Goal: Transaction & Acquisition: Obtain resource

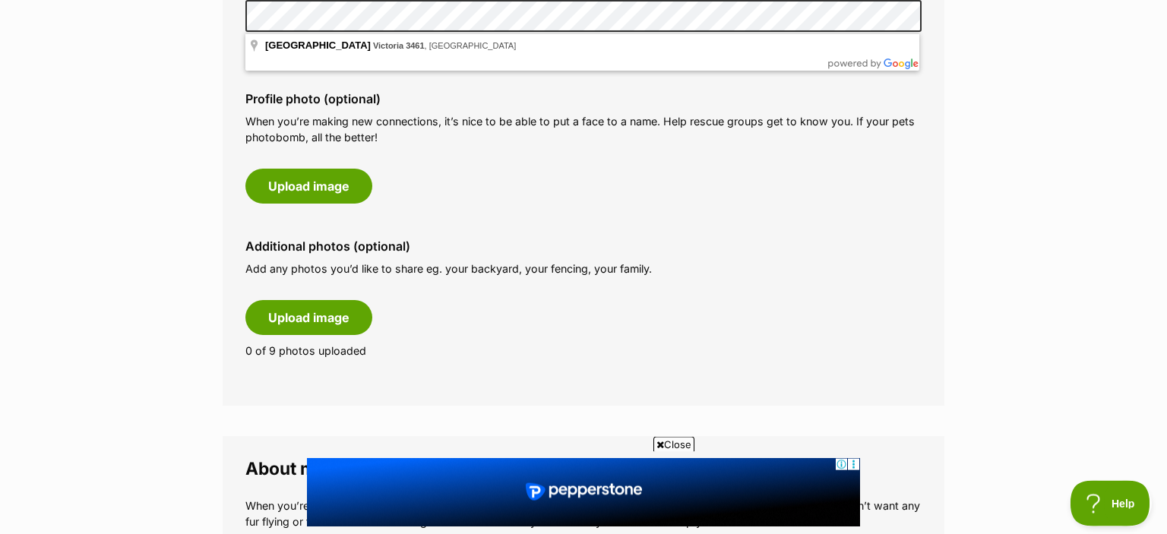
scroll to position [642, 0]
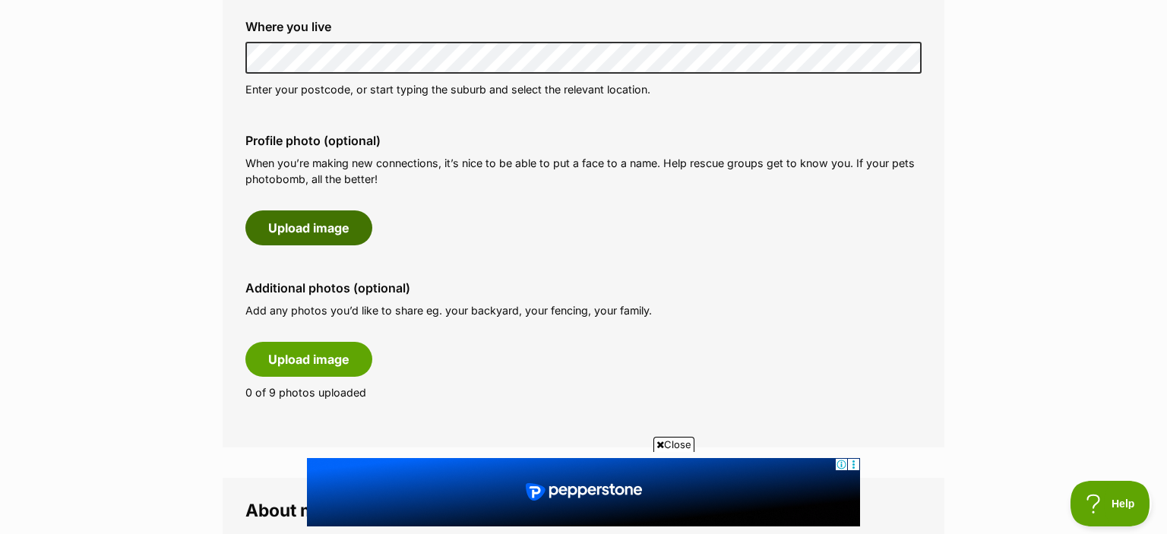
click at [297, 227] on button "Upload image" at bounding box center [309, 228] width 127 height 35
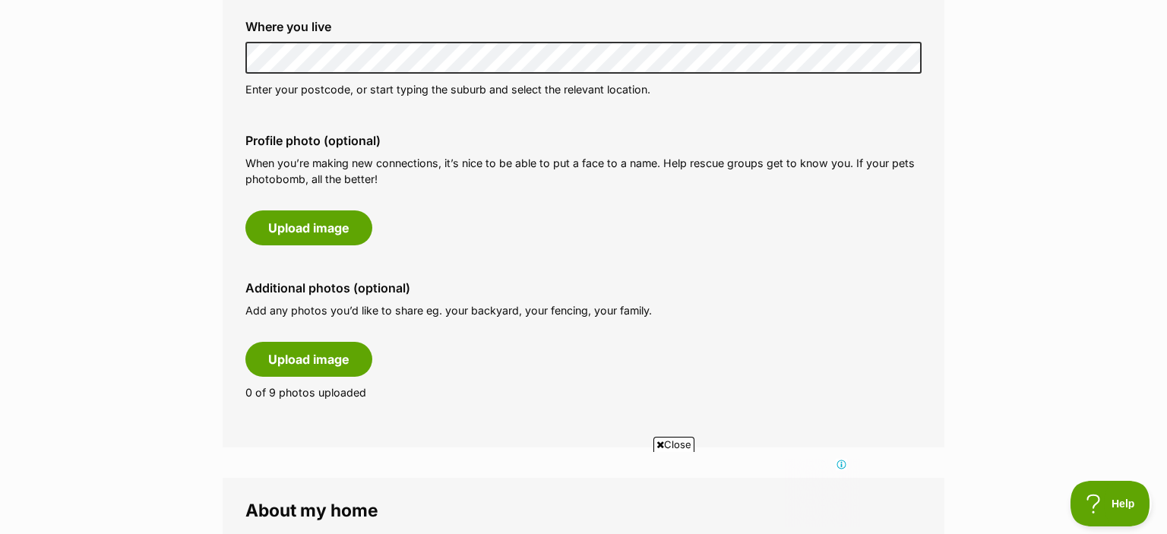
scroll to position [0, 0]
click at [677, 445] on span "Close" at bounding box center [674, 444] width 41 height 15
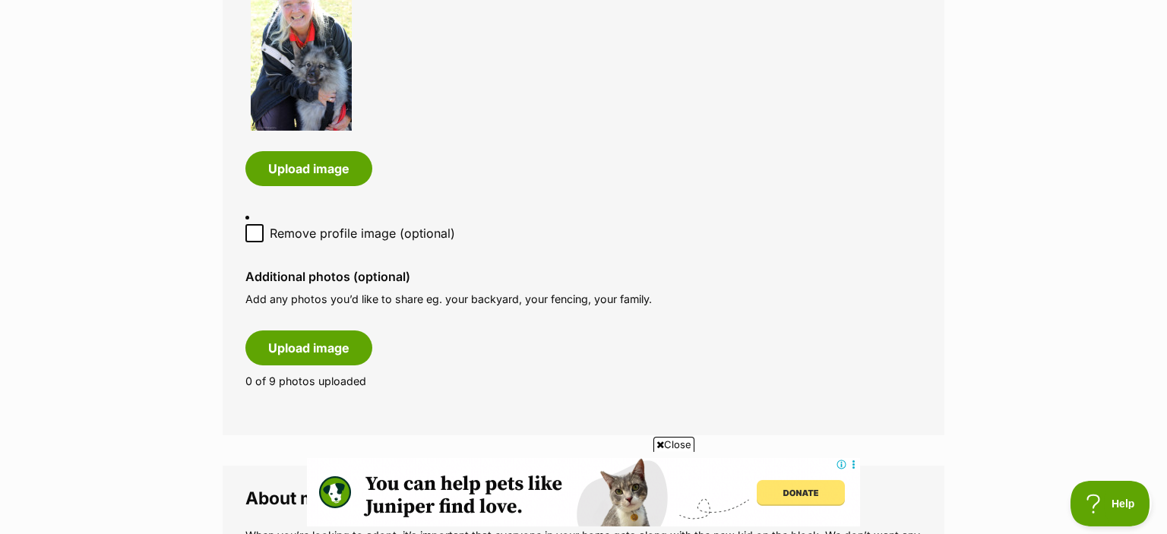
scroll to position [882, 0]
click at [320, 333] on button "Upload image" at bounding box center [309, 347] width 127 height 35
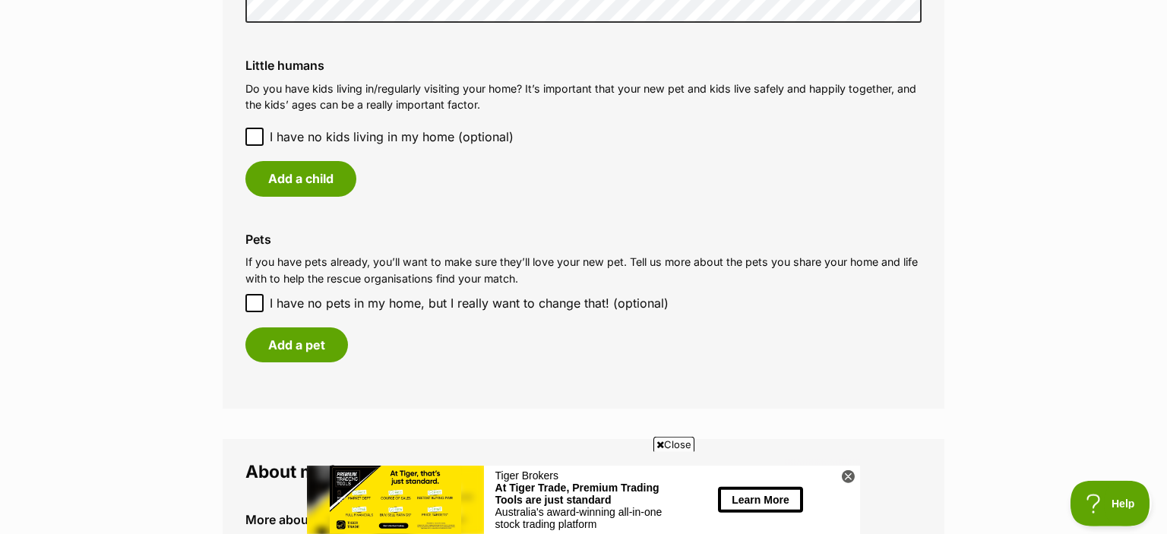
scroll to position [1685, 0]
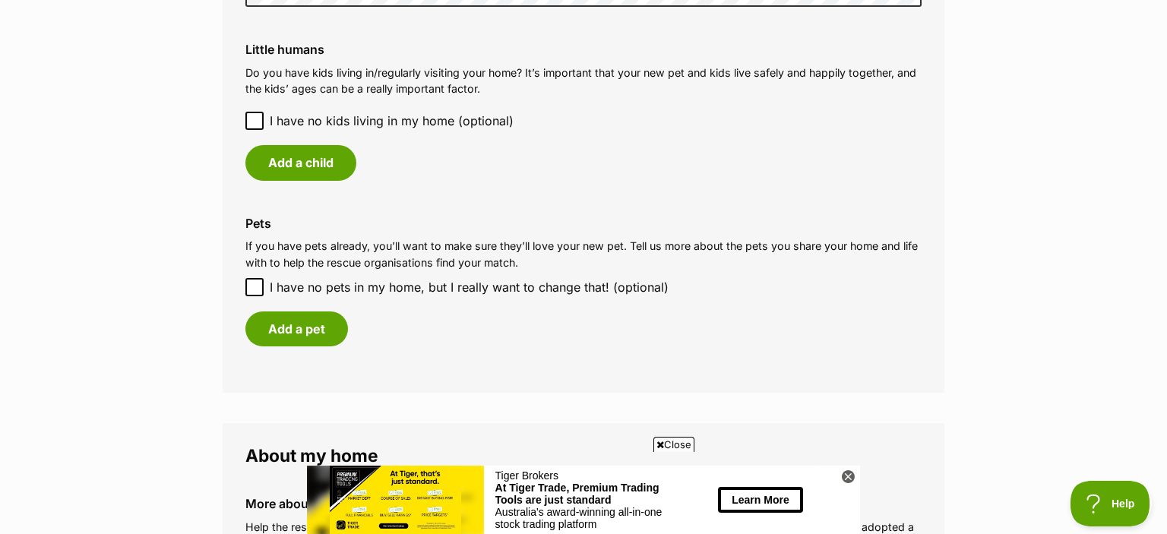
click at [254, 116] on icon at bounding box center [254, 121] width 11 height 11
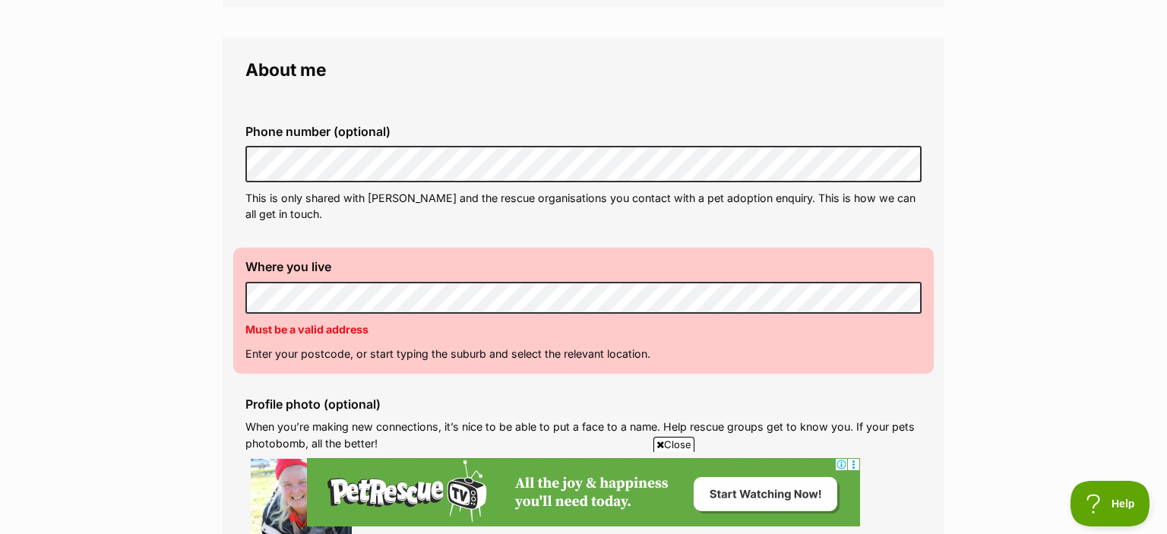
scroll to position [0, 0]
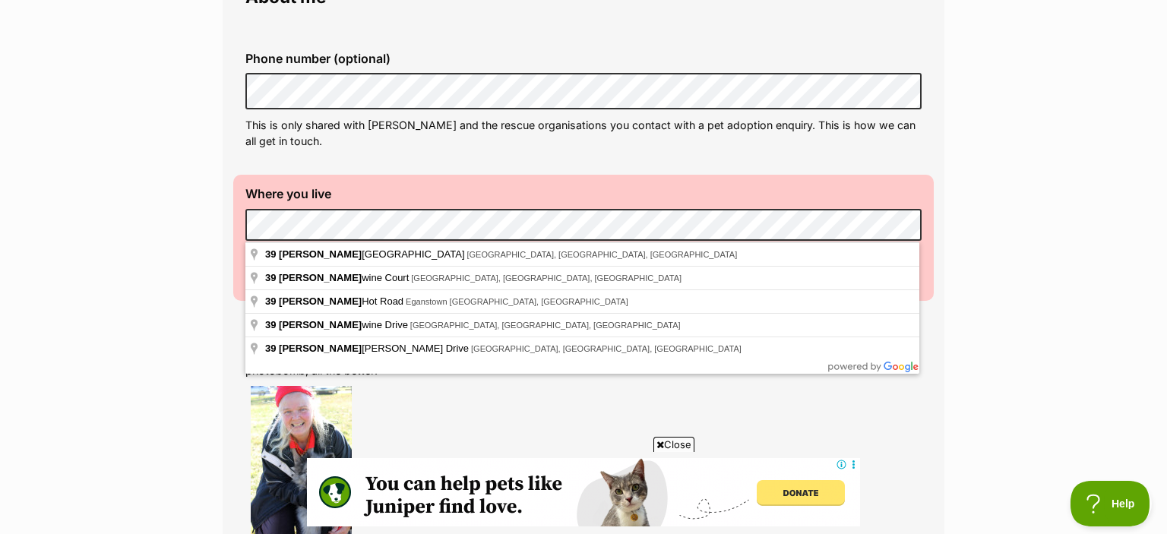
scroll to position [481, 0]
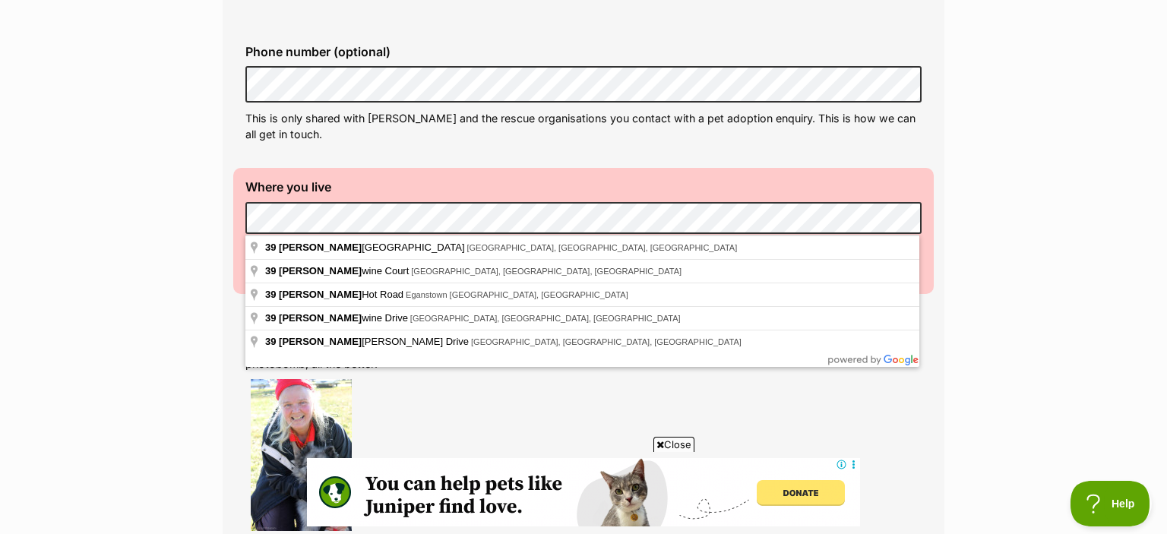
drag, startPoint x: 315, startPoint y: 298, endPoint x: 249, endPoint y: 275, distance: 69.9
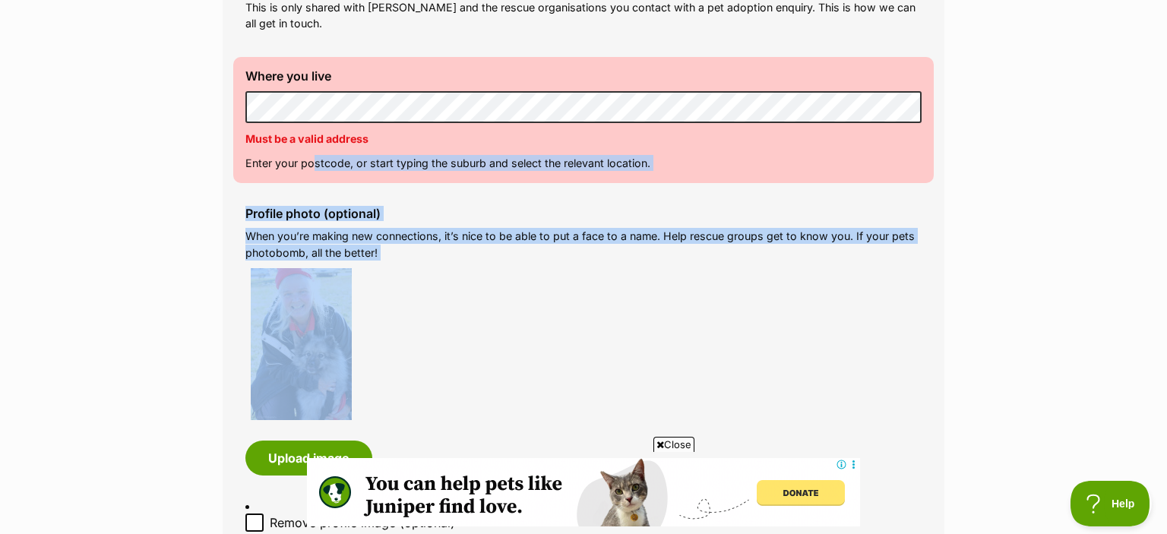
scroll to position [642, 0]
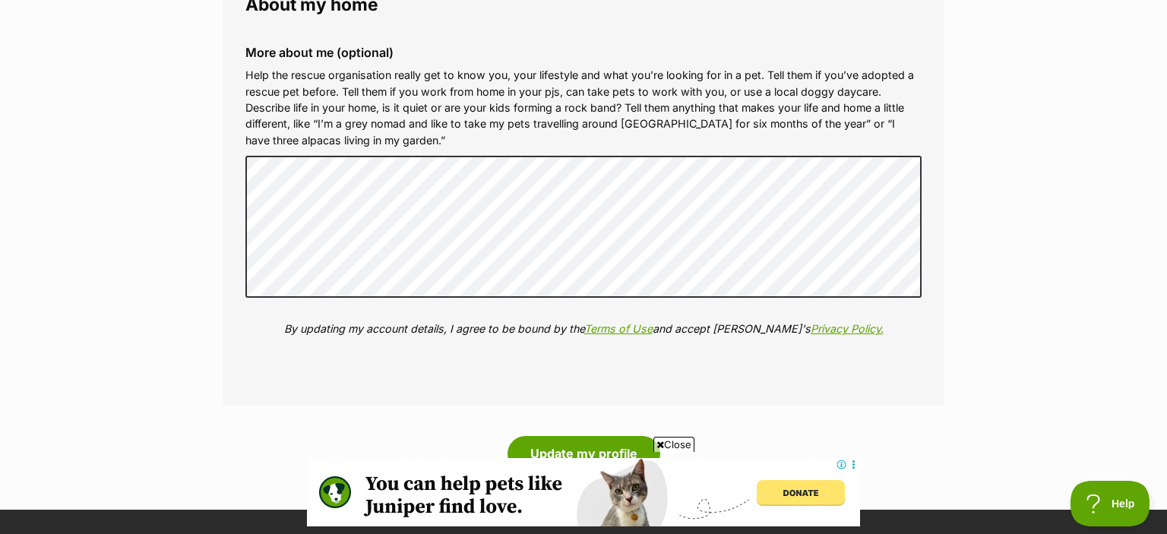
scroll to position [1845, 0]
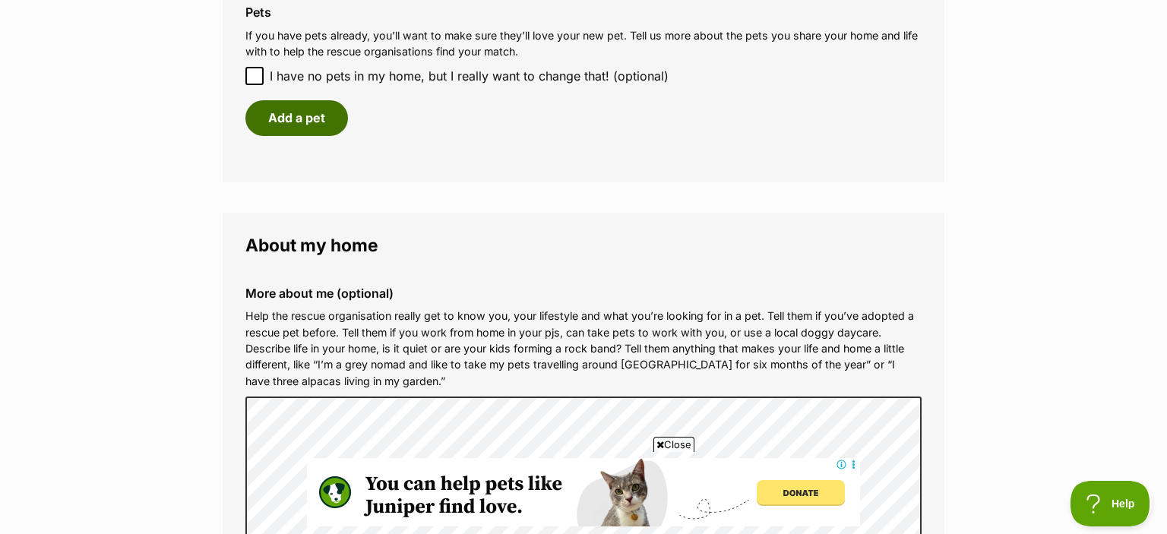
click at [305, 100] on button "Add a pet" at bounding box center [297, 117] width 103 height 35
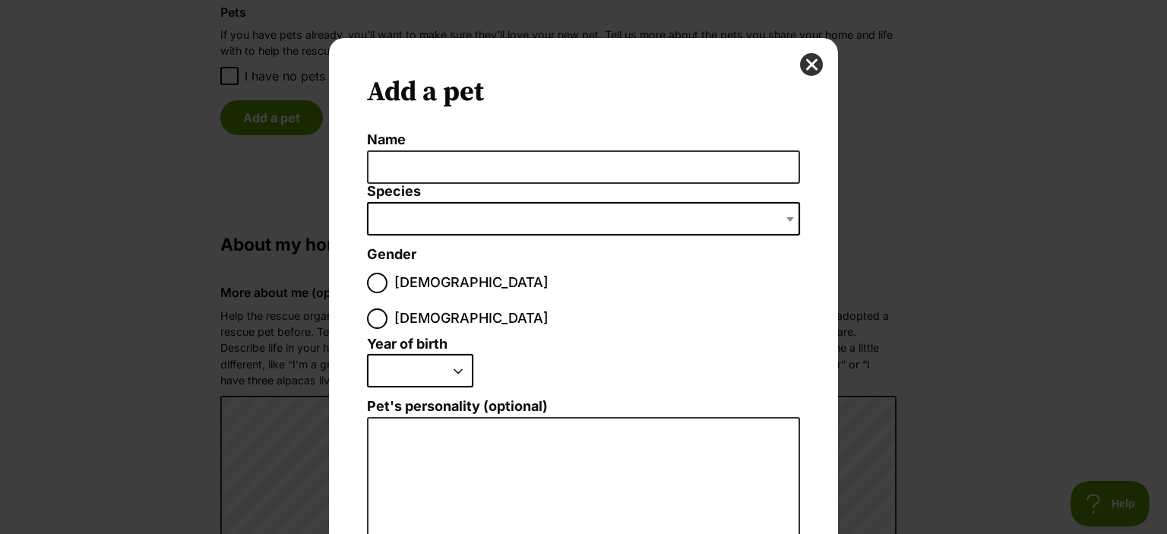
scroll to position [0, 0]
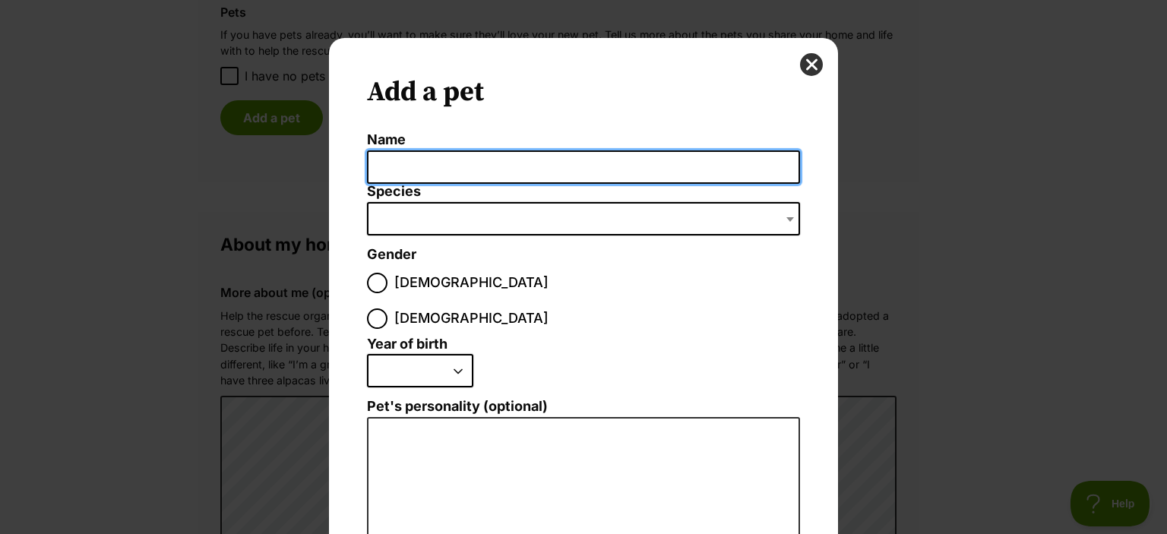
click at [400, 161] on input "Name" at bounding box center [583, 167] width 433 height 34
type input "Lisbeth"
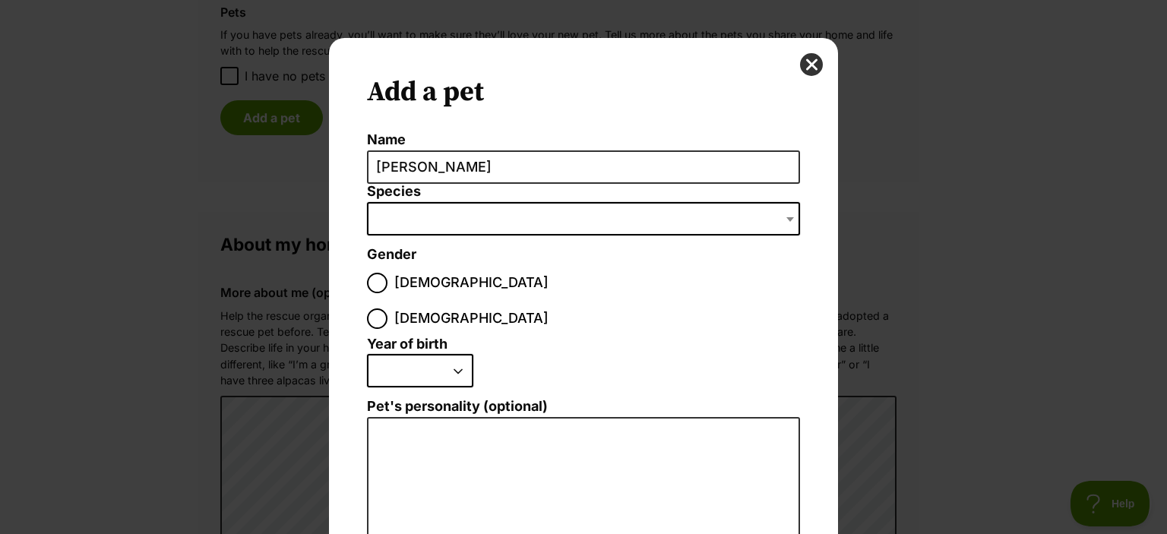
click at [787, 217] on span "Dialog Window - Close (Press escape to close)" at bounding box center [791, 218] width 15 height 33
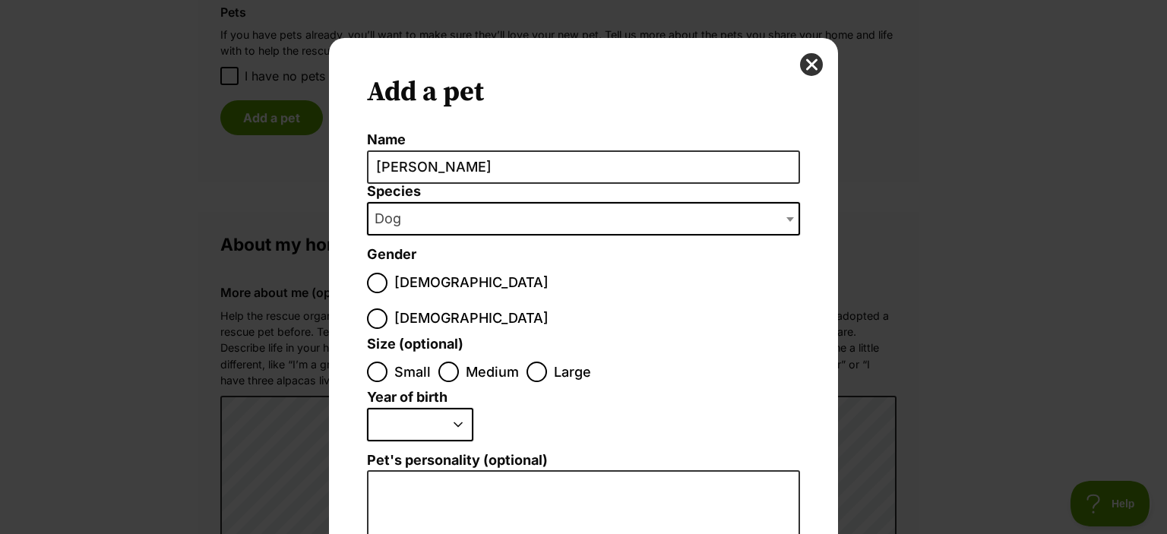
select select "1"
click at [388, 309] on input "Female" at bounding box center [377, 319] width 21 height 21
radio input "true"
click at [450, 362] on input "Medium" at bounding box center [449, 372] width 21 height 21
radio input "true"
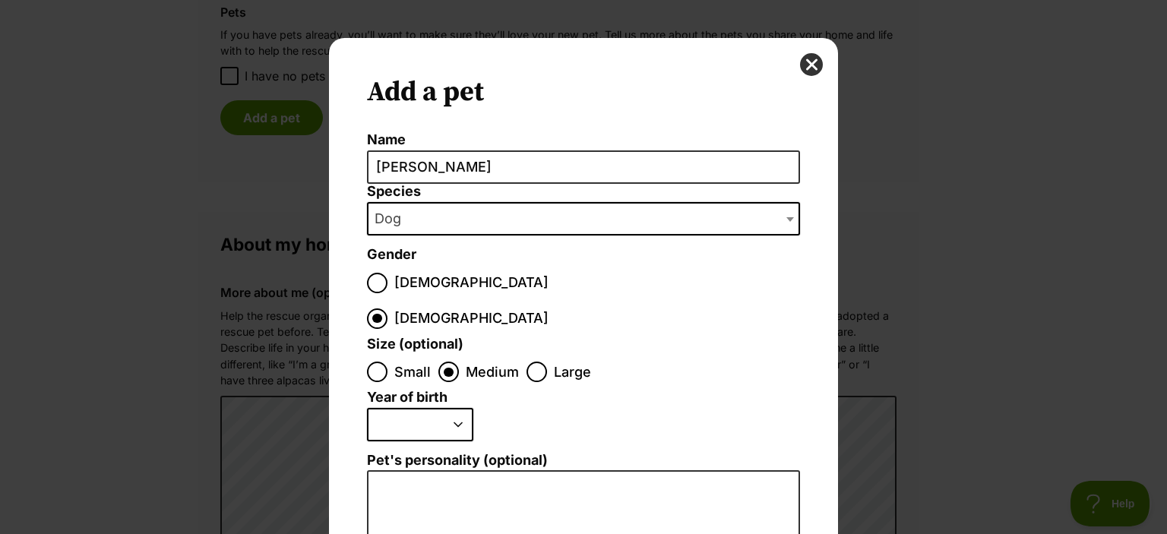
click at [367, 408] on select "2025 2024 2023 2022 2021 2020 2019 2018 2017 2016 2015 2014 2013 2012 2011 2010…" at bounding box center [420, 424] width 106 height 33
select select "2019"
click option "2019" at bounding box center [0, 0] width 0 height 0
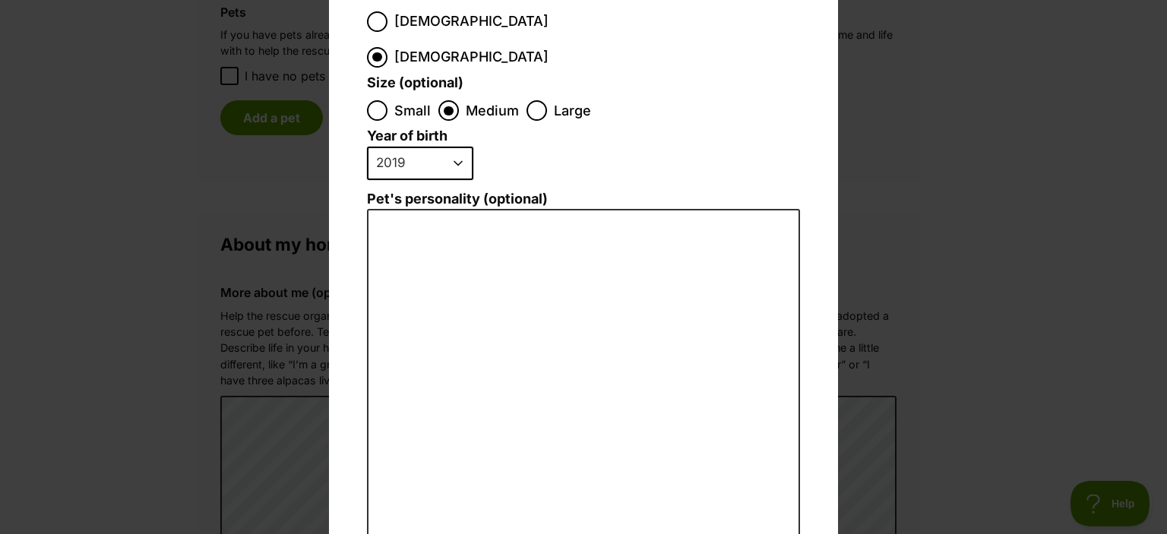
scroll to position [262, 0]
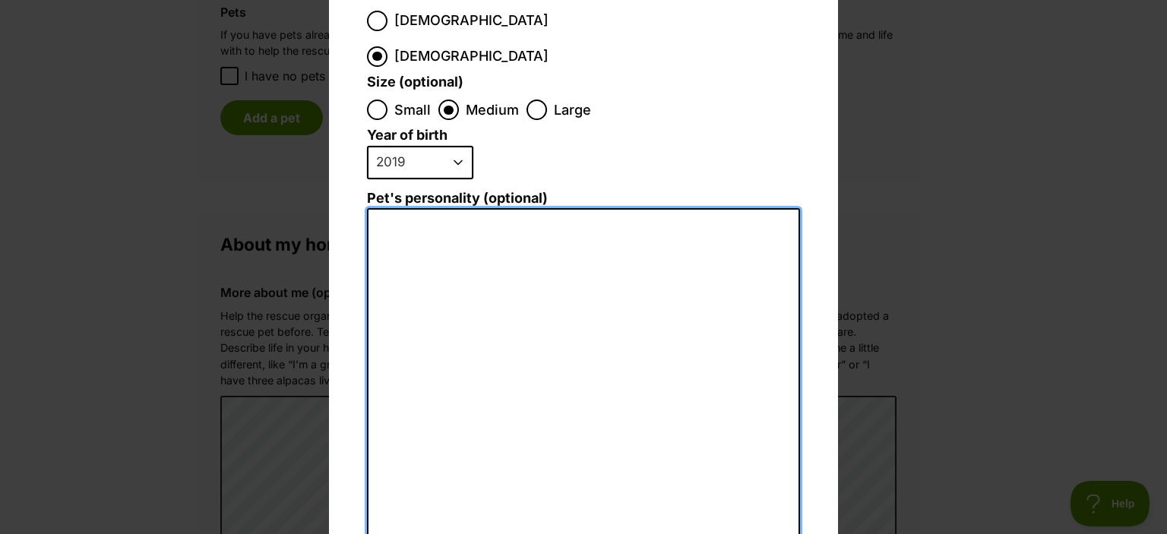
click at [388, 208] on textarea "Pet's personality (optional)" at bounding box center [583, 374] width 433 height 333
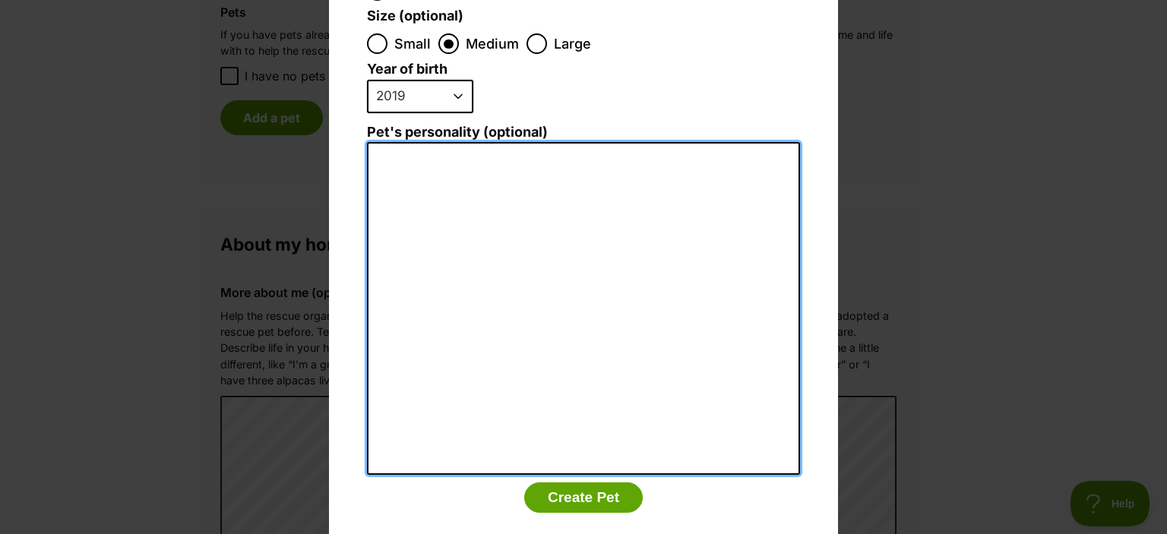
scroll to position [331, 0]
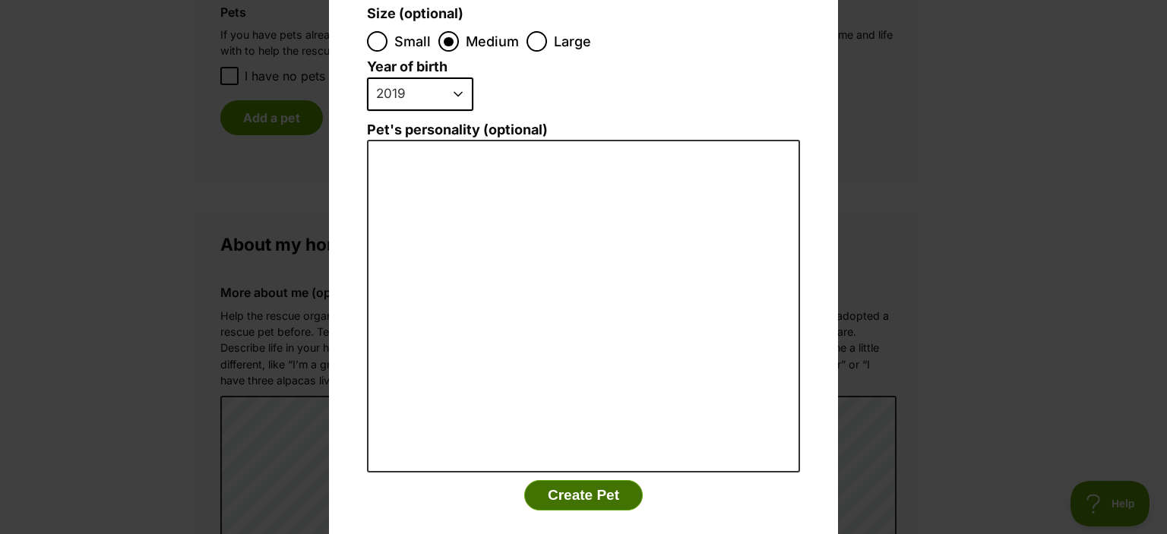
click at [591, 480] on button "Create Pet" at bounding box center [583, 495] width 119 height 30
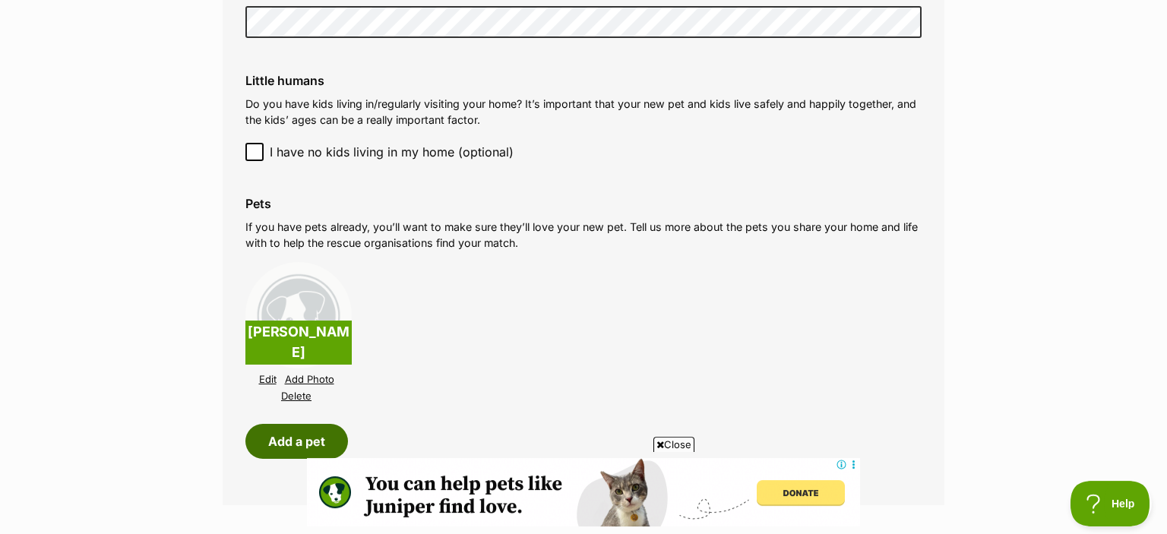
scroll to position [1684, 0]
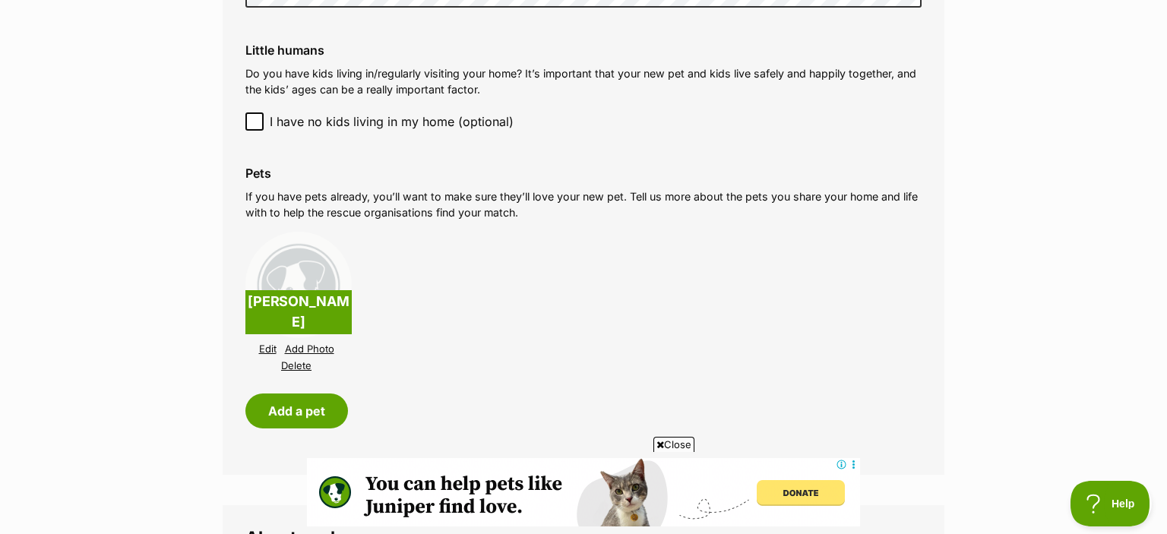
click at [300, 344] on link "Add Photo" at bounding box center [309, 349] width 49 height 11
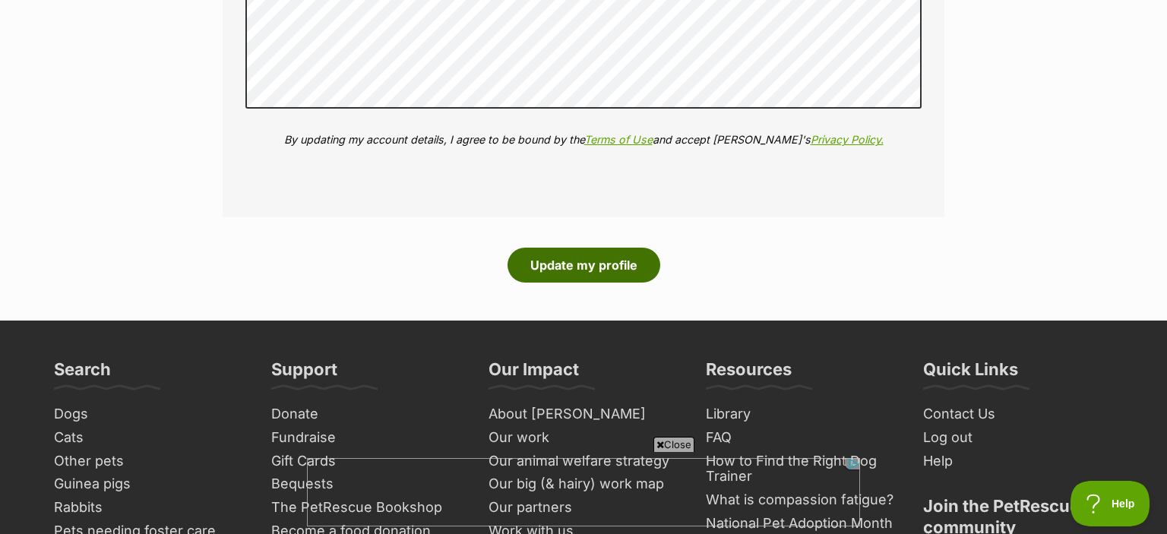
scroll to position [0, 0]
click at [579, 251] on button "Update my profile" at bounding box center [584, 265] width 153 height 35
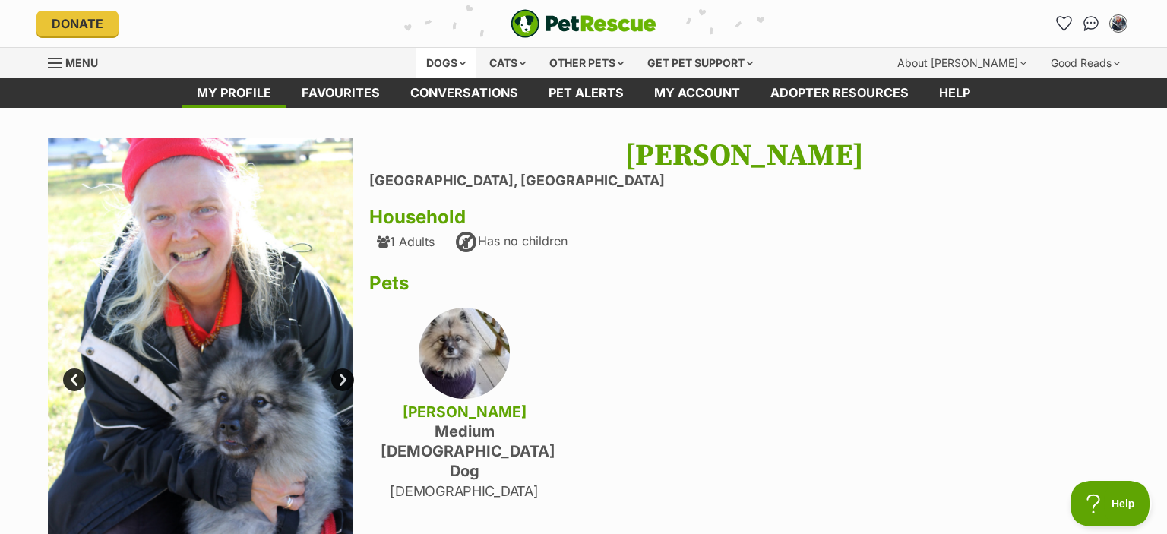
click at [442, 64] on div "Dogs" at bounding box center [446, 63] width 61 height 30
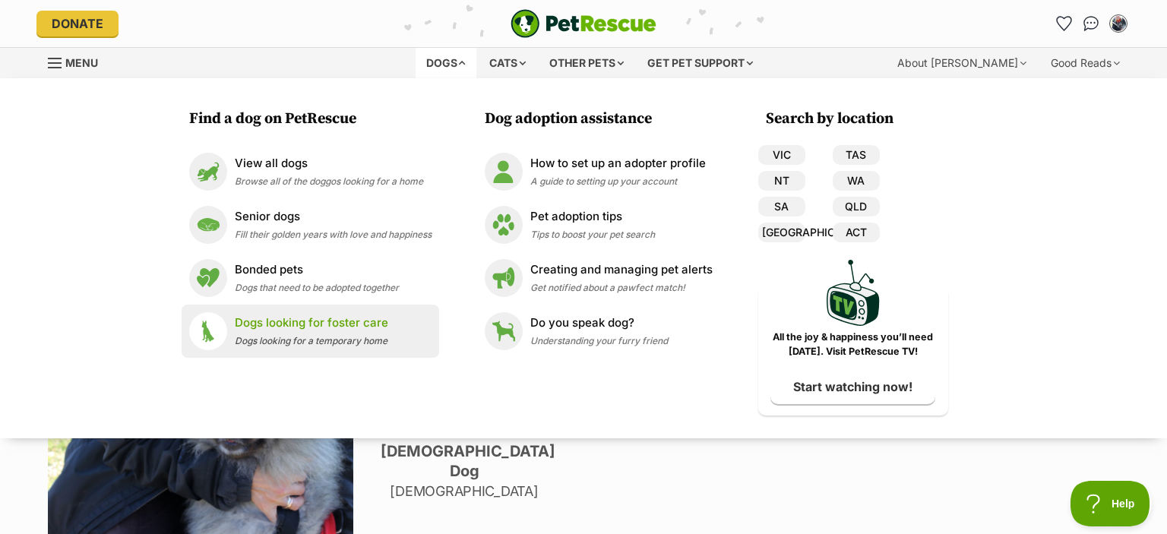
click at [268, 318] on p "Dogs looking for foster care" at bounding box center [312, 323] width 154 height 17
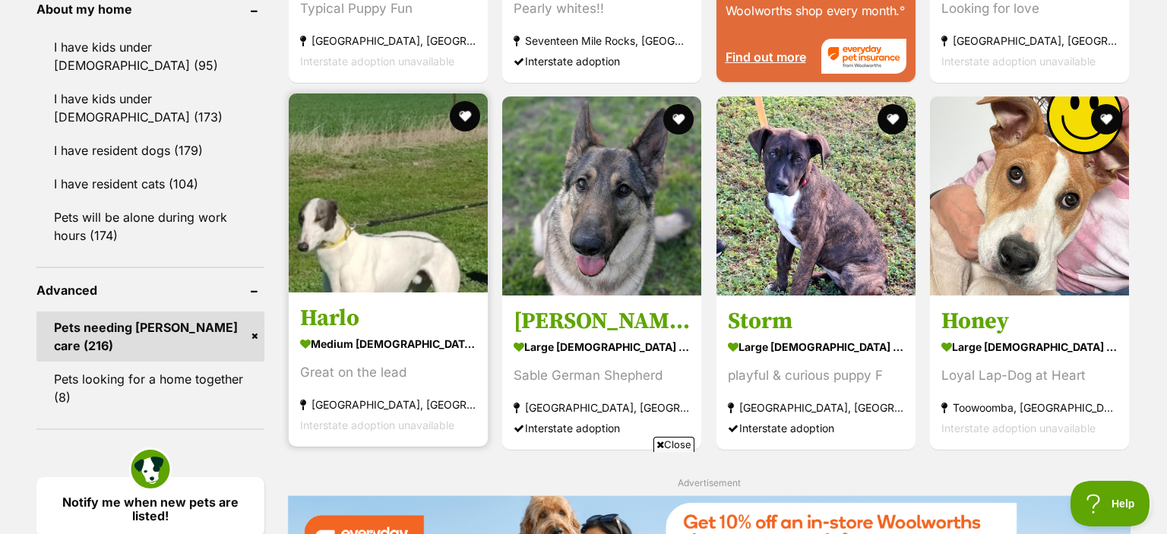
click at [369, 261] on img at bounding box center [388, 192] width 199 height 199
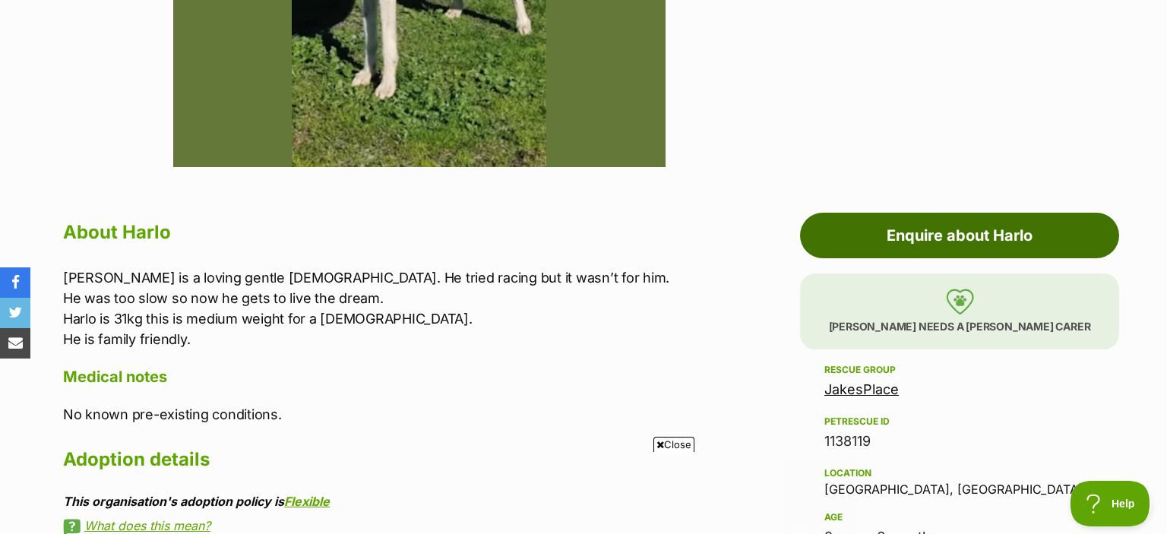
click at [939, 236] on link "Enquire about Harlo" at bounding box center [959, 236] width 319 height 46
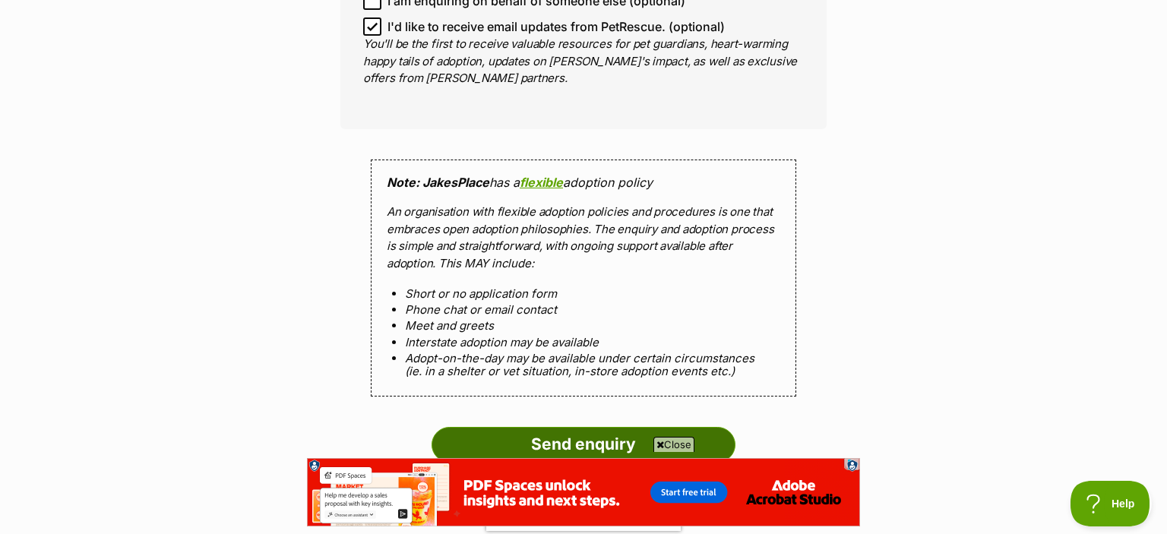
click at [555, 433] on input "Send enquiry" at bounding box center [584, 444] width 304 height 35
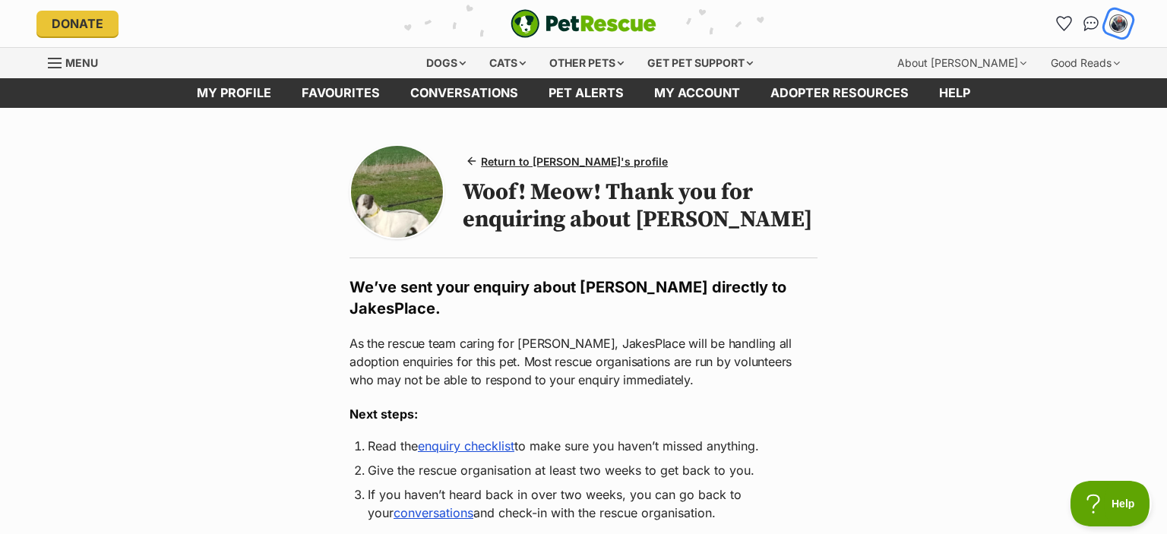
click at [1120, 21] on img "My account" at bounding box center [1119, 24] width 20 height 20
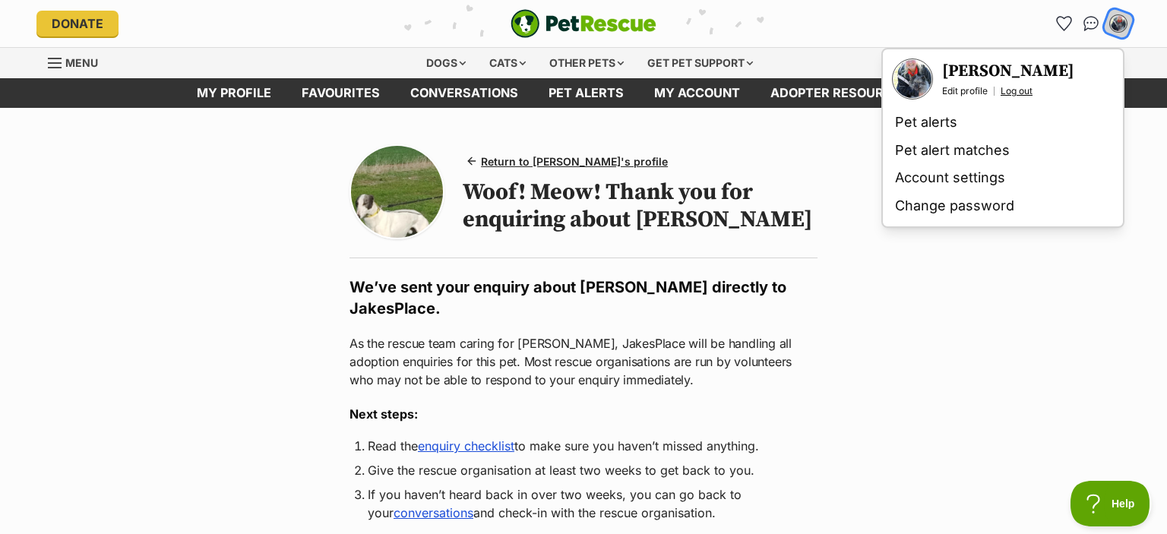
click at [1012, 93] on link "Log out" at bounding box center [1017, 91] width 32 height 12
